Goal: Task Accomplishment & Management: Complete application form

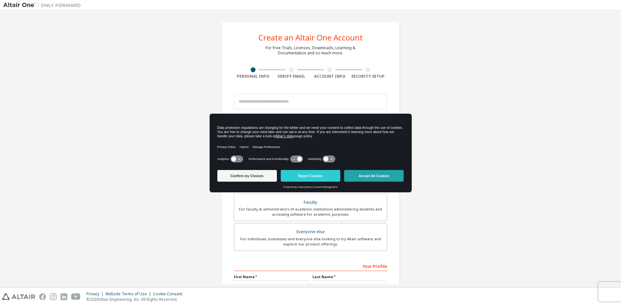
click at [376, 176] on button "Accept All Cookies" at bounding box center [374, 176] width 60 height 12
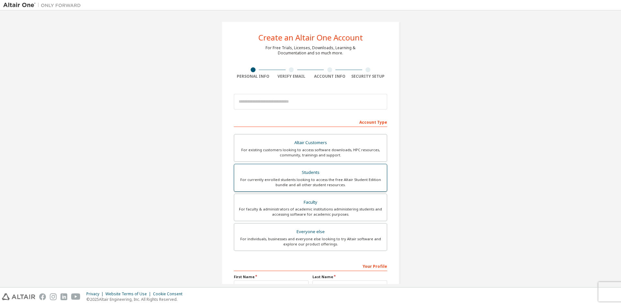
click at [339, 175] on div "Students" at bounding box center [310, 172] width 145 height 9
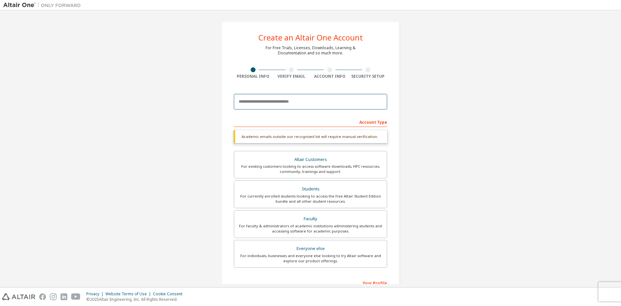
click at [269, 102] on input "email" at bounding box center [310, 102] width 153 height 16
paste input "**********"
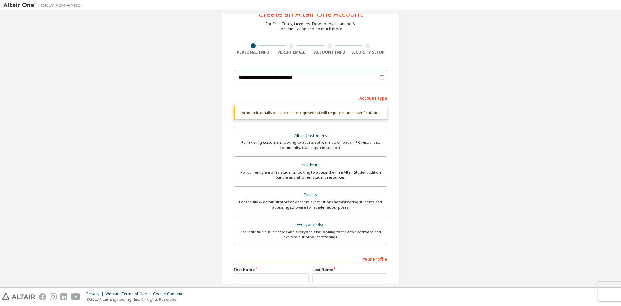
scroll to position [89, 0]
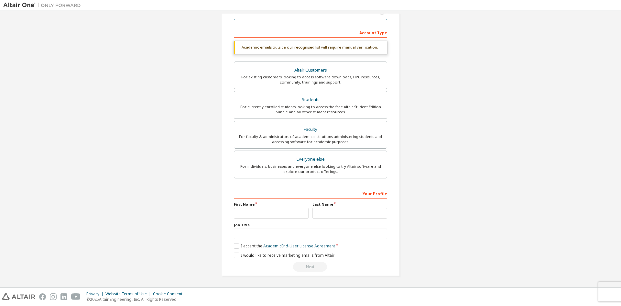
type input "**********"
click at [284, 209] on input "text" at bounding box center [271, 213] width 75 height 11
type input "*****"
click at [332, 211] on input "text" at bounding box center [350, 213] width 75 height 11
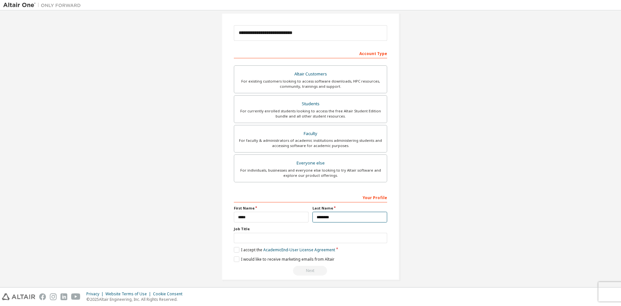
scroll to position [73, 0]
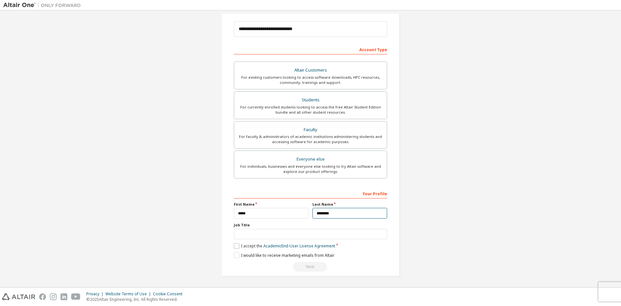
type input "********"
click at [235, 247] on label "I accept the Academic End-User License Agreement" at bounding box center [284, 246] width 101 height 6
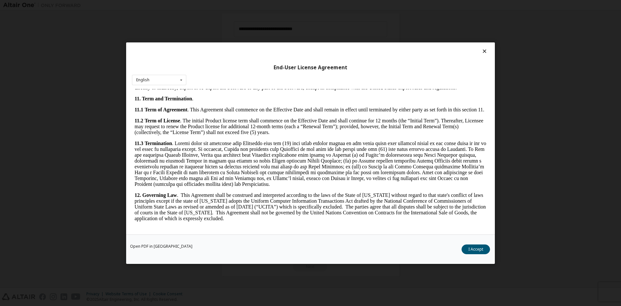
scroll to position [971, 0]
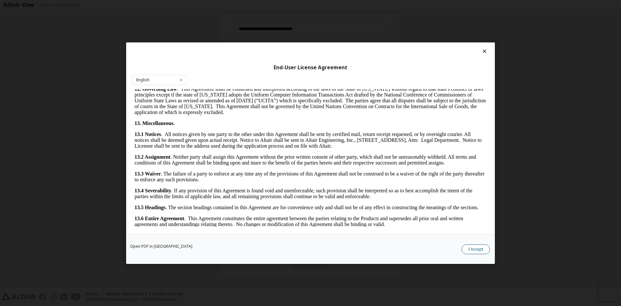
click at [472, 245] on button "I Accept" at bounding box center [476, 249] width 28 height 10
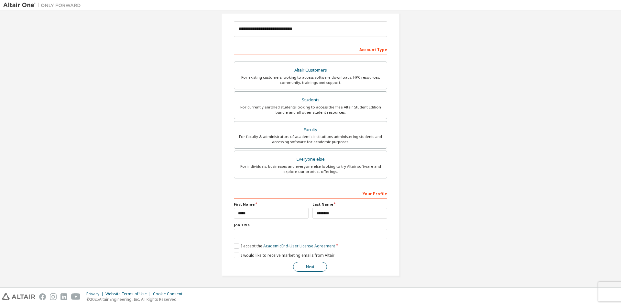
click at [306, 267] on button "Next" at bounding box center [310, 267] width 34 height 10
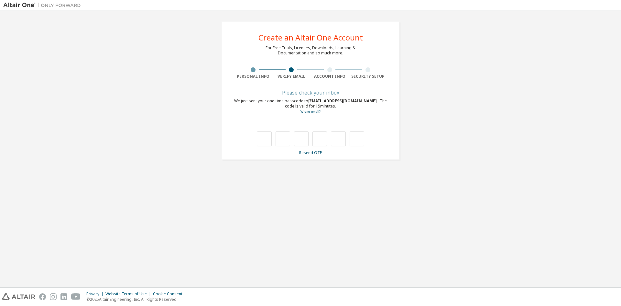
scroll to position [0, 0]
type input "*"
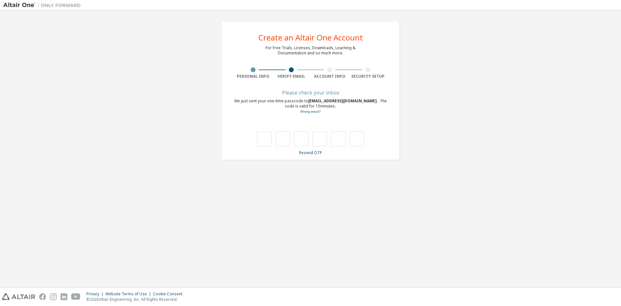
type input "*"
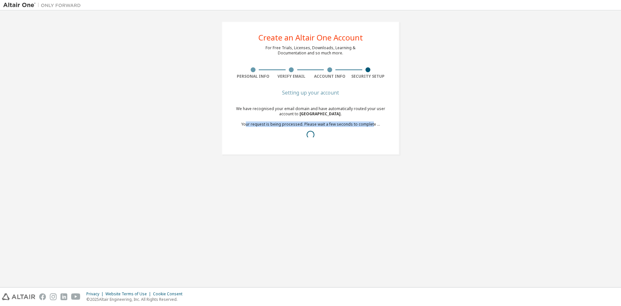
drag, startPoint x: 371, startPoint y: 124, endPoint x: 248, endPoint y: 123, distance: 123.6
click at [248, 123] on div "We have recognised your email domain and have automatically routed your user ac…" at bounding box center [310, 124] width 153 height 36
click at [384, 162] on div "Create an Altair One Account For Free Trials, Licenses, Downloads, Learning & D…" at bounding box center [311, 88] width 194 height 149
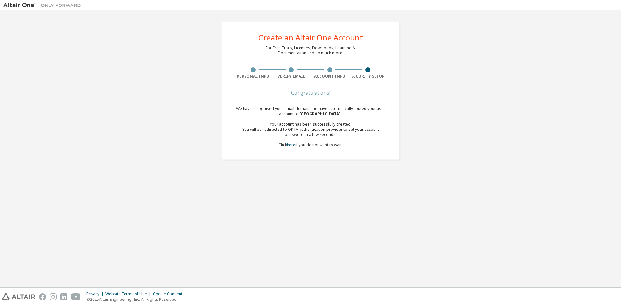
click at [288, 170] on div "Create an Altair One Account For Free Trials, Licenses, Downloads, Learning & D…" at bounding box center [310, 149] width 615 height 270
click at [290, 145] on link "here" at bounding box center [291, 145] width 8 height 6
